Goal: Task Accomplishment & Management: Manage account settings

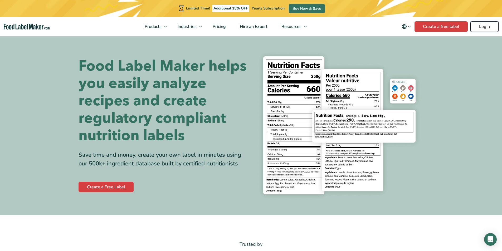
click at [483, 28] on link "Login" at bounding box center [484, 26] width 28 height 11
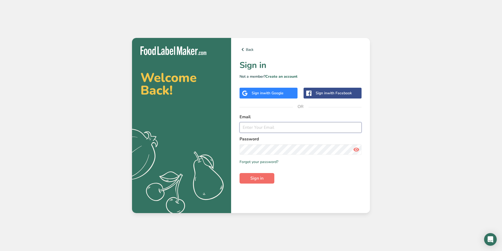
type input "[EMAIL_ADDRESS][DOMAIN_NAME]"
click at [262, 179] on span "Sign in" at bounding box center [256, 178] width 13 height 6
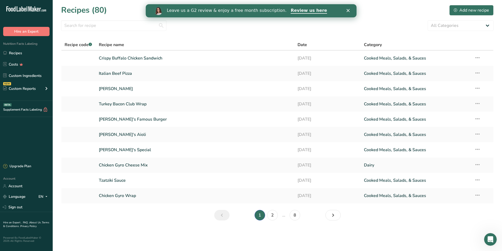
click at [347, 10] on icon "Close" at bounding box center [347, 10] width 3 height 3
